Goal: Complete application form

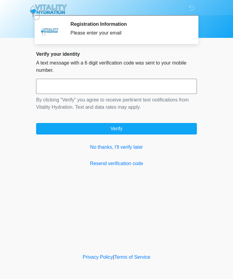
click at [128, 151] on link "No thanks, I'll verify later" at bounding box center [116, 147] width 161 height 7
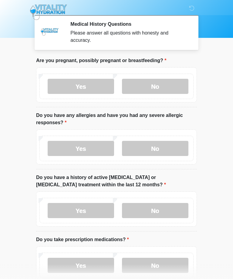
click at [169, 86] on label "No" at bounding box center [155, 86] width 66 height 15
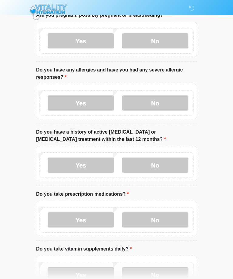
scroll to position [47, 0]
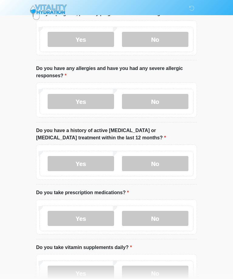
click at [167, 101] on label "No" at bounding box center [155, 101] width 66 height 15
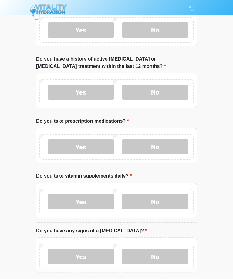
scroll to position [118, 0]
click at [175, 93] on label "No" at bounding box center [155, 92] width 66 height 15
click at [71, 149] on label "Yes" at bounding box center [81, 146] width 66 height 15
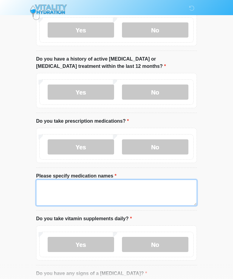
click at [57, 191] on textarea "Please specify medication names" at bounding box center [116, 193] width 161 height 26
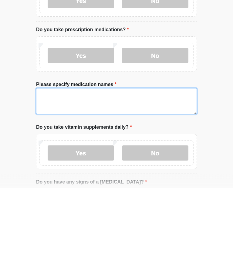
type textarea "*"
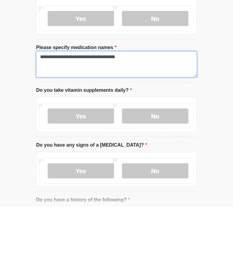
scroll to position [190, 0]
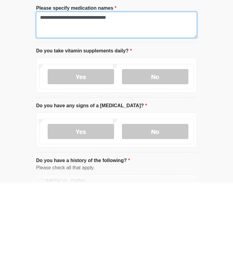
type textarea "**********"
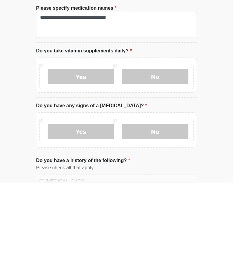
click at [98, 166] on label "Yes" at bounding box center [81, 173] width 66 height 15
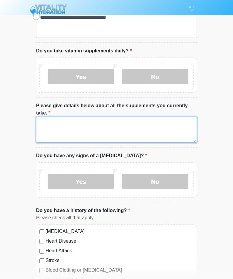
click at [84, 130] on textarea "Please give details below about all the supplements you currently take." at bounding box center [116, 130] width 161 height 26
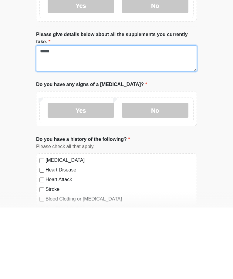
type textarea "*****"
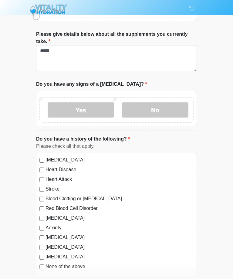
click at [160, 109] on label "No" at bounding box center [155, 109] width 66 height 15
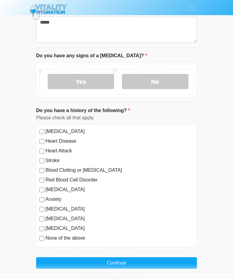
scroll to position [388, 0]
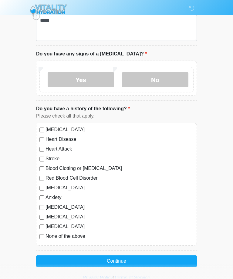
click at [126, 259] on button "Continue" at bounding box center [116, 261] width 161 height 12
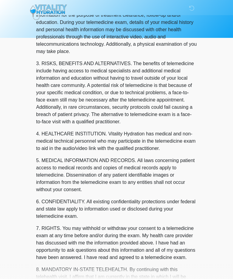
scroll to position [0, 0]
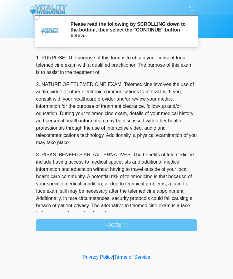
click at [137, 224] on div "1. PURPOSE. The purpose of this form is to obtain your consent for a telemedici…" at bounding box center [116, 142] width 161 height 177
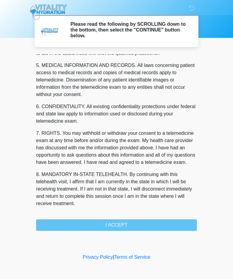
scroll to position [194, 0]
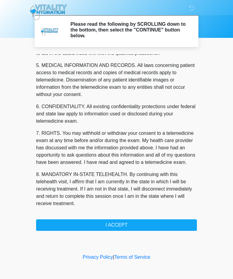
click at [131, 227] on button "I ACCEPT" at bounding box center [116, 225] width 161 height 12
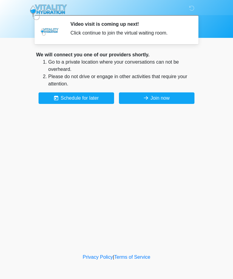
click at [158, 98] on button "Join now" at bounding box center [156, 98] width 75 height 12
